Goal: Task Accomplishment & Management: Complete application form

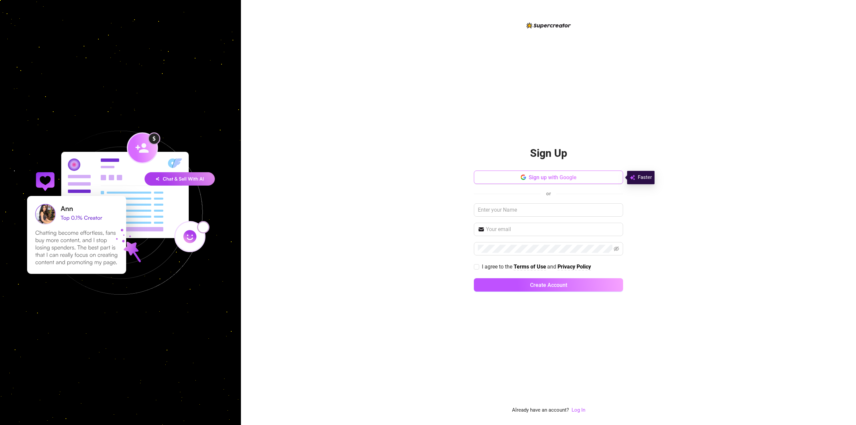
click at [571, 176] on span "Sign up with Google" at bounding box center [553, 177] width 48 height 6
